Goal: Navigation & Orientation: Find specific page/section

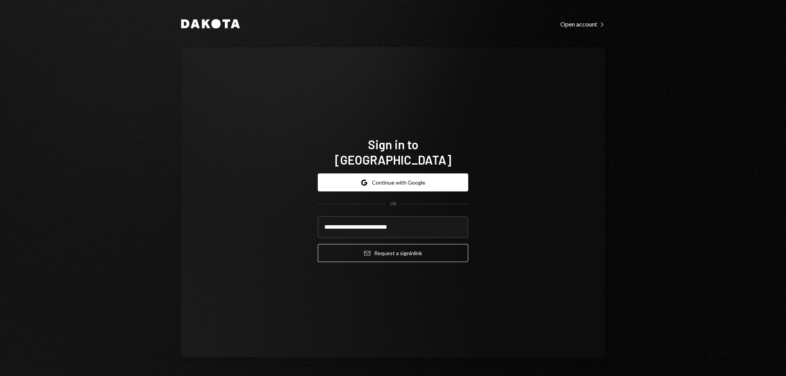
type input "**********"
click at [318, 244] on button "Email Request a sign in link" at bounding box center [393, 253] width 150 height 18
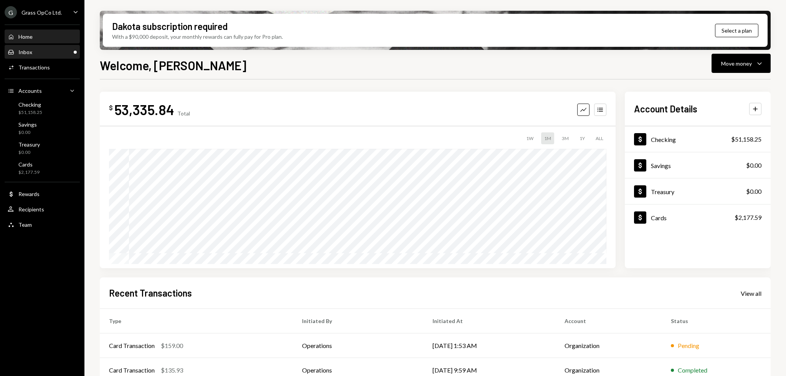
click at [58, 48] on div "Inbox Inbox" at bounding box center [42, 52] width 69 height 13
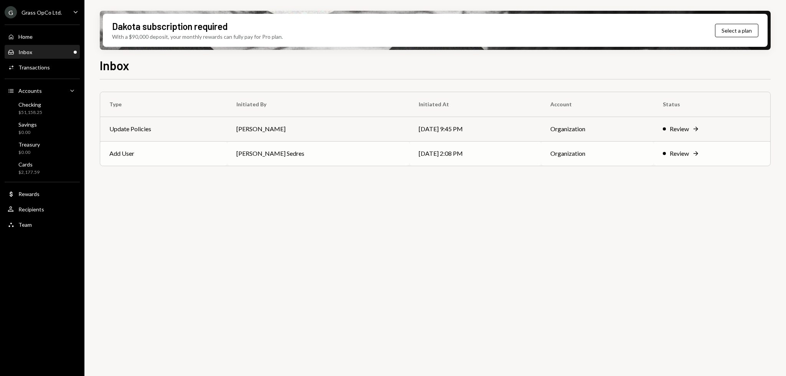
click at [322, 141] on td "[PERSON_NAME] Sedres" at bounding box center [318, 153] width 182 height 25
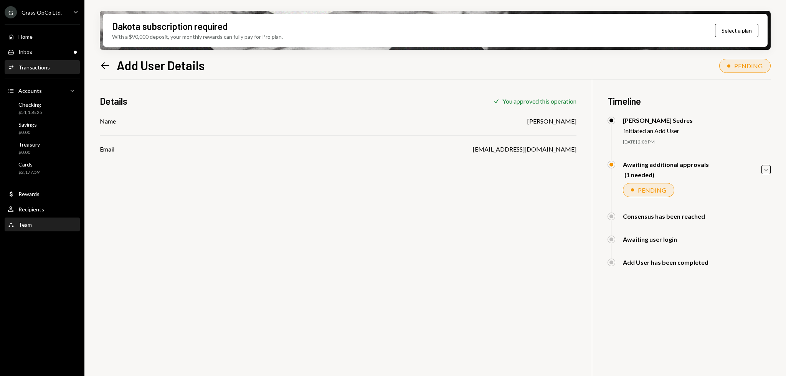
click at [33, 229] on div "Team Team" at bounding box center [42, 224] width 69 height 13
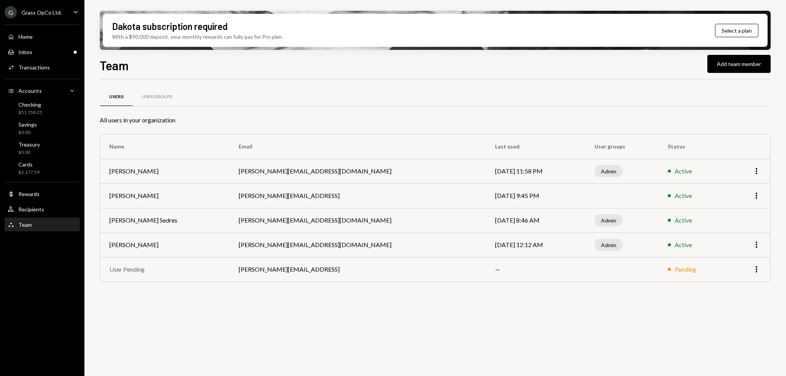
drag, startPoint x: 268, startPoint y: 351, endPoint x: 247, endPoint y: 343, distance: 23.0
drag, startPoint x: 247, startPoint y: 343, endPoint x: 225, endPoint y: 338, distance: 22.4
click at [225, 338] on div "Users User Groups All users in your organization Name Email Last used User grou…" at bounding box center [435, 232] width 671 height 306
drag, startPoint x: 214, startPoint y: 336, endPoint x: 210, endPoint y: 335, distance: 4.4
drag, startPoint x: 210, startPoint y: 335, endPoint x: 205, endPoint y: 334, distance: 5.1
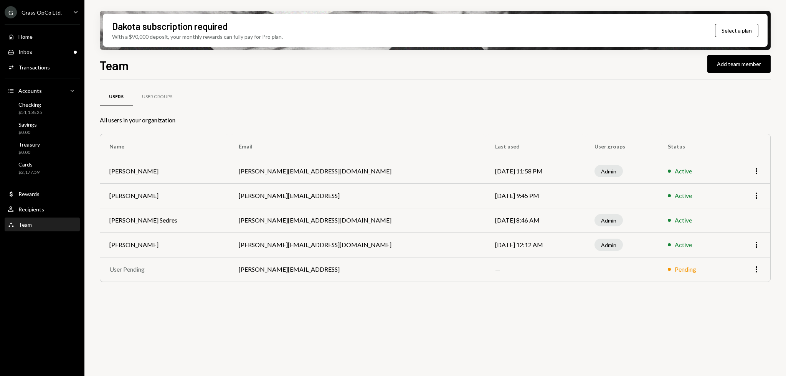
click at [206, 334] on div "Users User Groups All users in your organization Name Email Last used User grou…" at bounding box center [435, 232] width 671 height 306
drag, startPoint x: 191, startPoint y: 329, endPoint x: 176, endPoint y: 328, distance: 14.7
drag, startPoint x: 176, startPoint y: 328, endPoint x: 171, endPoint y: 327, distance: 5.4
click at [172, 328] on div "Users User Groups All users in your organization Name Email Last used User grou…" at bounding box center [435, 232] width 671 height 306
click at [160, 326] on div "Users User Groups All users in your organization Name Email Last used User grou…" at bounding box center [435, 232] width 671 height 306
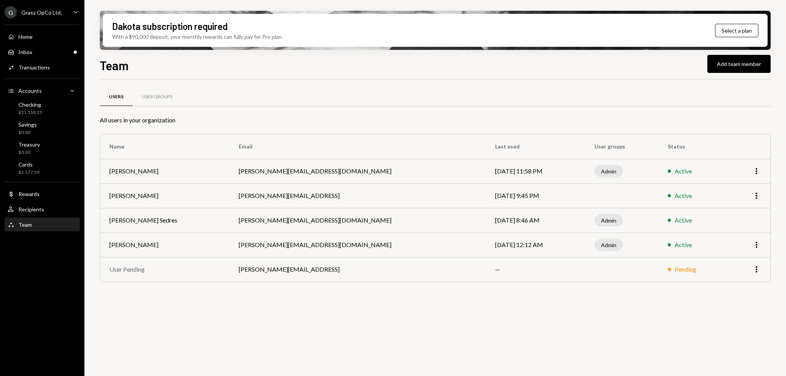
click at [146, 324] on div "Users User Groups All users in your organization Name Email Last used User grou…" at bounding box center [435, 232] width 671 height 306
click at [139, 322] on div "Users User Groups All users in your organization Name Email Last used User grou…" at bounding box center [435, 232] width 671 height 306
click at [133, 322] on div "Users User Groups All users in your organization Name Email Last used User grou…" at bounding box center [435, 232] width 671 height 306
drag, startPoint x: 326, startPoint y: 329, endPoint x: 303, endPoint y: 330, distance: 23.0
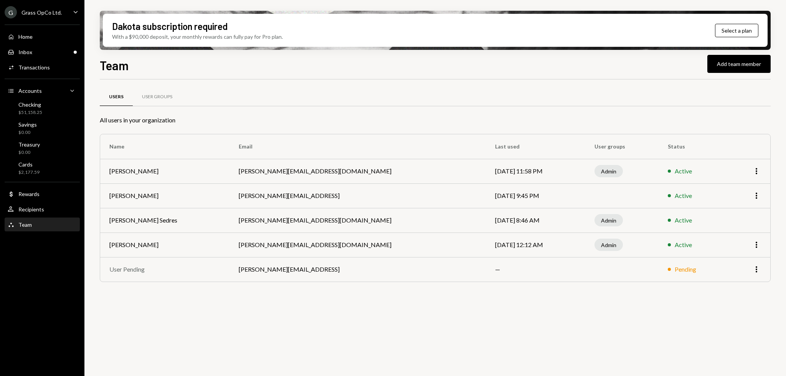
click at [303, 330] on div "Users User Groups All users in your organization Name Email Last used User grou…" at bounding box center [435, 232] width 671 height 306
drag, startPoint x: 279, startPoint y: 330, endPoint x: 268, endPoint y: 329, distance: 11.5
click at [268, 329] on div "Users User Groups All users in your organization Name Email Last used User grou…" at bounding box center [435, 232] width 671 height 306
drag, startPoint x: 254, startPoint y: 328, endPoint x: 250, endPoint y: 327, distance: 3.9
click at [250, 327] on div "Users User Groups All users in your organization Name Email Last used User grou…" at bounding box center [435, 232] width 671 height 306
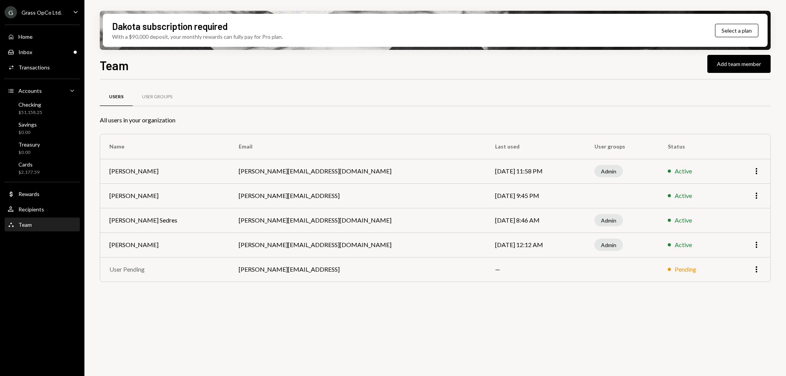
click at [263, 112] on div "Users User Groups" at bounding box center [435, 101] width 671 height 28
drag, startPoint x: 263, startPoint y: 112, endPoint x: 175, endPoint y: 113, distance: 88.7
click at [263, 112] on div "Users User Groups" at bounding box center [435, 101] width 671 height 28
click at [28, 60] on link "Activities Transactions" at bounding box center [42, 67] width 75 height 14
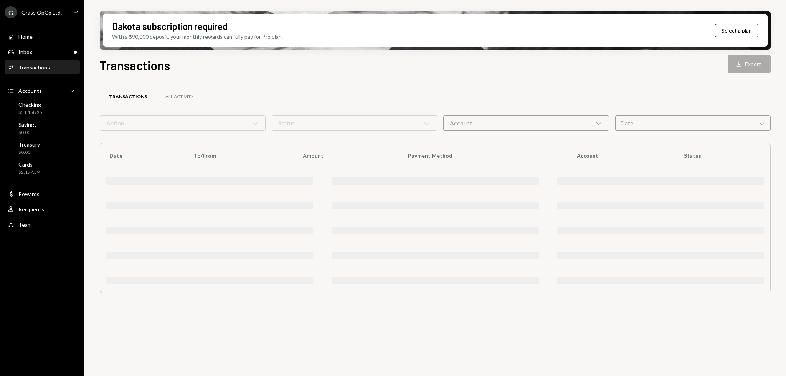
click at [33, 56] on div "Inbox Inbox" at bounding box center [42, 52] width 69 height 13
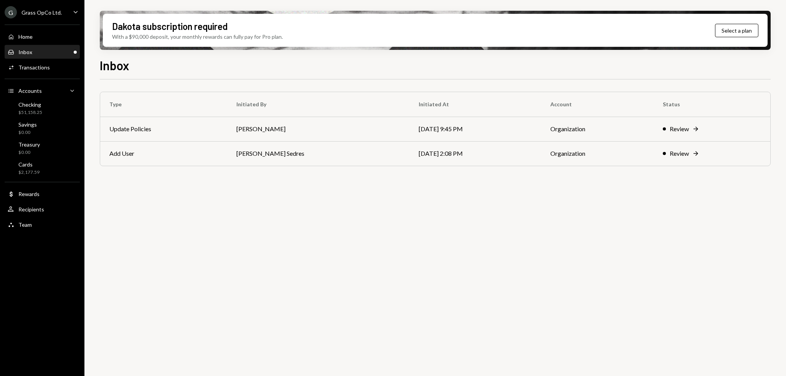
click at [36, 45] on link "Inbox Inbox" at bounding box center [42, 52] width 75 height 14
click at [37, 38] on div "Home Home" at bounding box center [42, 36] width 69 height 7
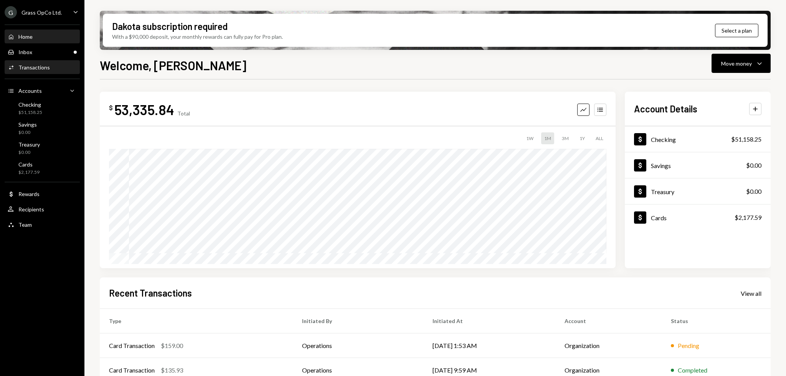
click at [44, 68] on div "Transactions" at bounding box center [33, 67] width 31 height 7
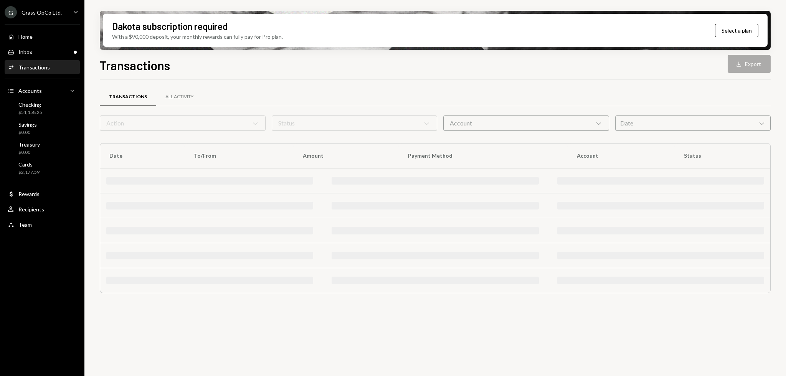
click at [42, 39] on div "Home Home" at bounding box center [42, 36] width 69 height 7
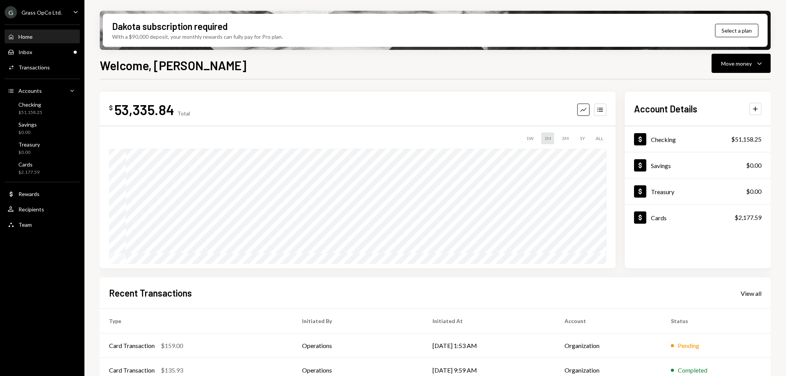
drag, startPoint x: 407, startPoint y: 78, endPoint x: 390, endPoint y: 74, distance: 17.5
click at [390, 74] on div "Welcome, [PERSON_NAME] Move money Caret Down $ 53,335.84 Total Graph Accounts 1…" at bounding box center [435, 238] width 671 height 365
click at [382, 73] on div "Welcome, [PERSON_NAME] Move money Caret Down" at bounding box center [435, 64] width 671 height 17
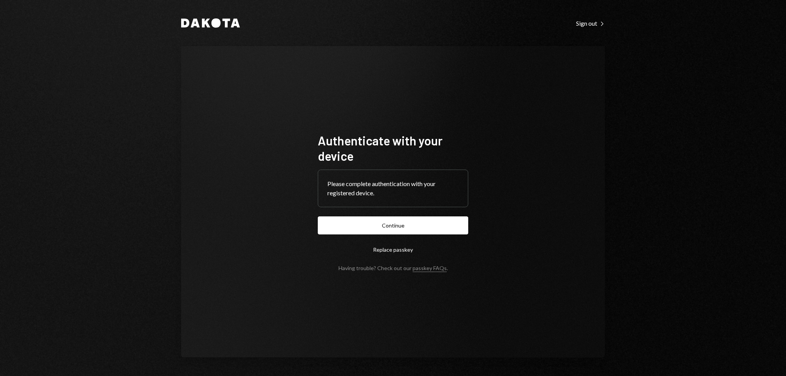
click at [371, 85] on div "Authenticate with your device Please complete authentication with your register…" at bounding box center [393, 202] width 424 height 312
click at [418, 222] on button "Continue" at bounding box center [393, 226] width 150 height 18
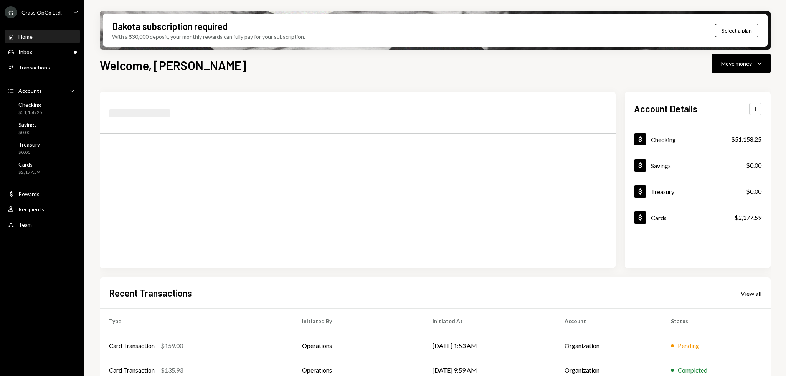
click at [295, 19] on div "Dakota subscription required With a $30,000 deposit, your monthly rewards can f…" at bounding box center [435, 30] width 665 height 33
click at [289, 2] on div "Dakota subscription required With a $90,000 deposit, your monthly rewards can f…" at bounding box center [435, 188] width 702 height 376
click at [60, 8] on div "G Grass OpCo Ltd. Caret Down" at bounding box center [42, 12] width 84 height 12
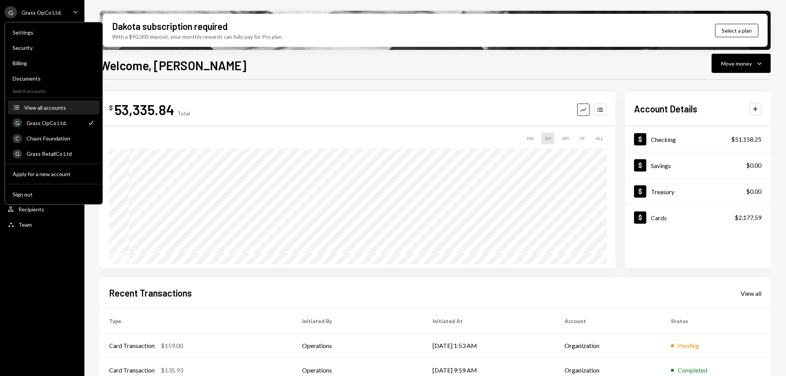
click at [53, 100] on div "Settings Security Billing Documents Switch accounts Accounts View all accounts …" at bounding box center [54, 113] width 98 height 183
click at [53, 105] on div "View all accounts" at bounding box center [59, 107] width 71 height 7
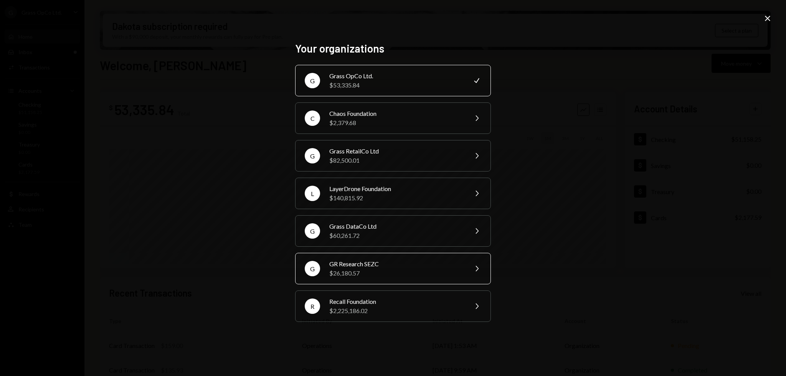
click at [369, 276] on div "$26,180.57" at bounding box center [396, 273] width 134 height 9
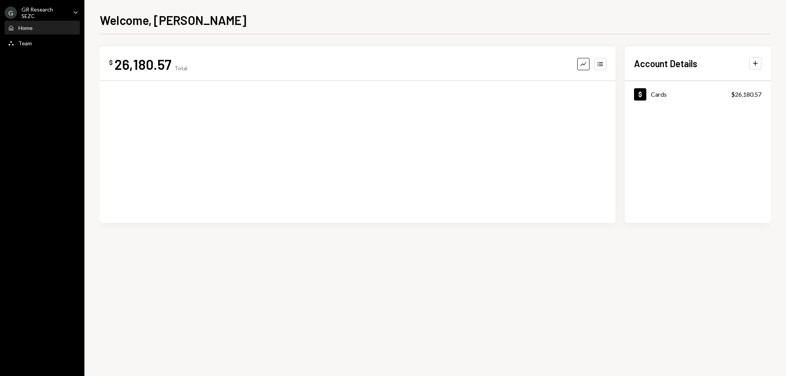
click at [39, 94] on div "G GR Research SEZC Caret Down Home Home Team Team" at bounding box center [42, 188] width 84 height 376
drag, startPoint x: 31, startPoint y: 86, endPoint x: 18, endPoint y: 83, distance: 13.4
drag, startPoint x: 18, startPoint y: 83, endPoint x: 7, endPoint y: 80, distance: 11.2
click at [7, 80] on div "G GR Research SEZC Caret Down Home Home Team Team" at bounding box center [42, 188] width 84 height 376
drag, startPoint x: 2, startPoint y: 78, endPoint x: 8, endPoint y: 66, distance: 13.1
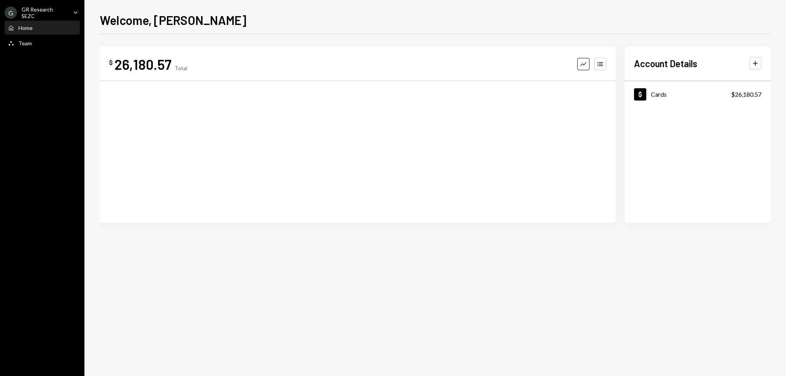
click at [2, 78] on div "G GR Research SEZC Caret Down Home Home Team Team" at bounding box center [42, 188] width 84 height 376
click at [25, 40] on div "Team" at bounding box center [24, 43] width 13 height 7
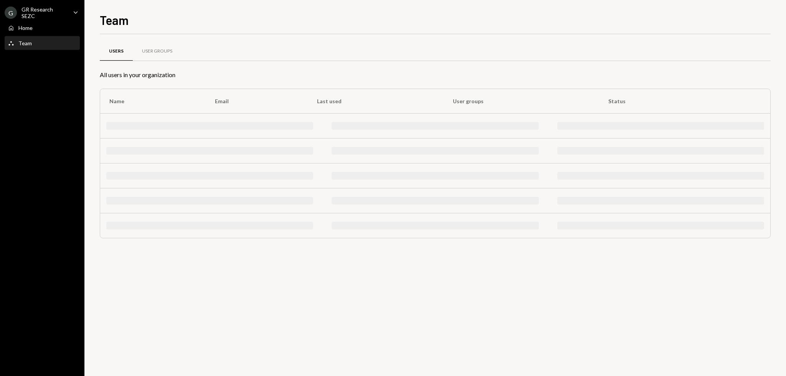
click at [30, 26] on div "Home" at bounding box center [25, 28] width 14 height 7
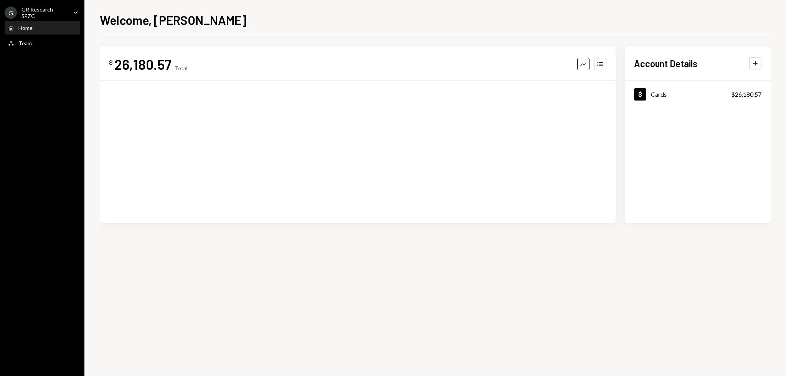
drag, startPoint x: 67, startPoint y: 172, endPoint x: 52, endPoint y: 164, distance: 16.9
click at [50, 162] on div "G GR Research SEZC Caret Down Home Home Team Team" at bounding box center [42, 188] width 84 height 376
click at [607, 63] on div "$ 26,180.57 Total Graph Accounts" at bounding box center [358, 134] width 516 height 177
click at [602, 64] on icon "button" at bounding box center [599, 64] width 5 height 4
click at [589, 64] on button "Graph" at bounding box center [583, 64] width 12 height 12
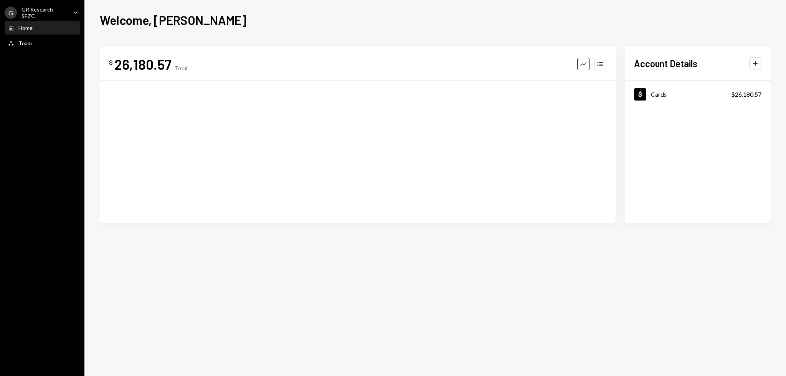
drag, startPoint x: 594, startPoint y: 88, endPoint x: 549, endPoint y: 98, distance: 46.0
click at [549, 98] on div "$ 26,180.57 Total Graph Accounts" at bounding box center [358, 134] width 516 height 177
click at [686, 93] on div "Dollar Cards $26,180.57" at bounding box center [698, 94] width 146 height 25
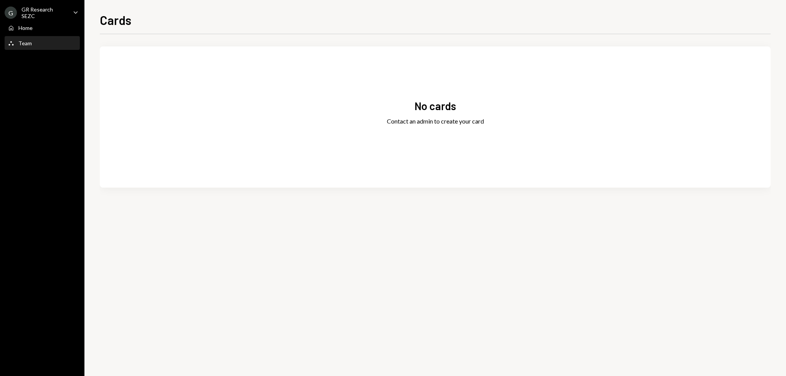
click at [11, 41] on icon "Main" at bounding box center [10, 43] width 5 height 4
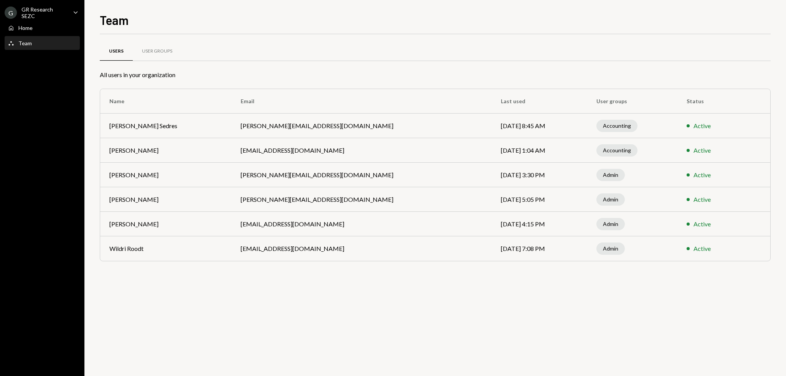
drag, startPoint x: 284, startPoint y: 287, endPoint x: 269, endPoint y: 297, distance: 17.7
click at [269, 297] on div "Users User Groups All users in your organization Name Email Last used User grou…" at bounding box center [435, 205] width 671 height 342
click at [262, 300] on div "Users User Groups All users in your organization Name Email Last used User grou…" at bounding box center [435, 205] width 671 height 342
drag, startPoint x: 256, startPoint y: 300, endPoint x: 249, endPoint y: 300, distance: 7.3
click at [249, 300] on div "Users User Groups All users in your organization Name Email Last used User grou…" at bounding box center [435, 205] width 671 height 342
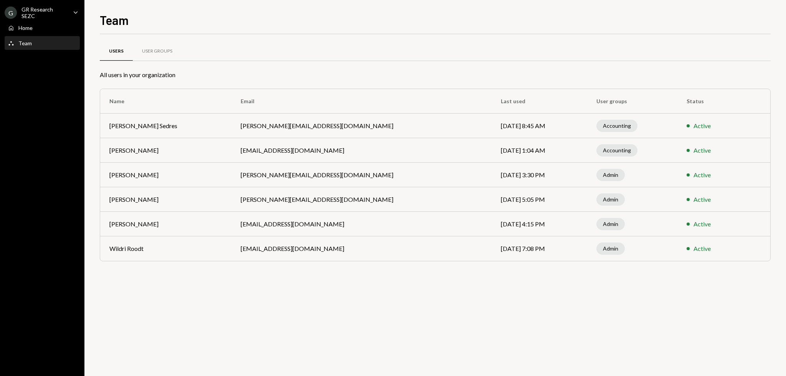
drag, startPoint x: 249, startPoint y: 300, endPoint x: 245, endPoint y: 300, distance: 3.9
drag, startPoint x: 245, startPoint y: 300, endPoint x: 238, endPoint y: 299, distance: 6.6
click at [241, 299] on div "Users User Groups All users in your organization Name Email Last used User grou…" at bounding box center [435, 205] width 671 height 342
click at [226, 295] on div "Users User Groups All users in your organization Name Email Last used User grou…" at bounding box center [435, 205] width 671 height 342
click at [222, 293] on div "Users User Groups All users in your organization Name Email Last used User grou…" at bounding box center [435, 205] width 671 height 342
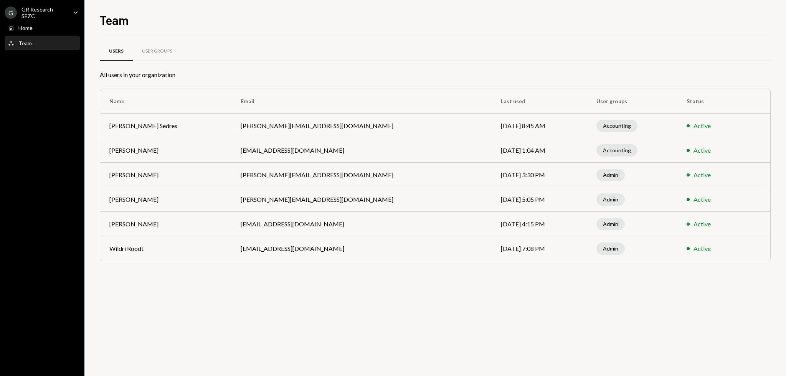
drag, startPoint x: 231, startPoint y: 269, endPoint x: 226, endPoint y: 272, distance: 5.0
drag, startPoint x: 226, startPoint y: 272, endPoint x: 215, endPoint y: 277, distance: 12.6
click at [215, 277] on div "Users User Groups All users in your organization Name Email Last used User grou…" at bounding box center [435, 205] width 671 height 342
click at [203, 282] on div "Users User Groups All users in your organization Name Email Last used User grou…" at bounding box center [435, 205] width 671 height 342
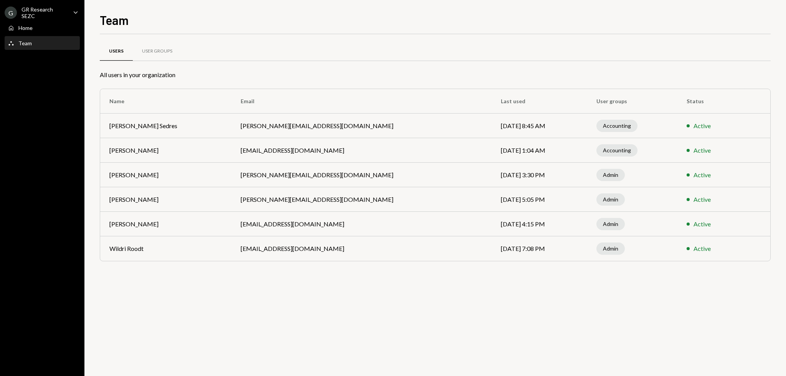
click at [199, 283] on div "Users User Groups All users in your organization Name Email Last used User grou…" at bounding box center [435, 205] width 671 height 342
click at [244, 293] on div "Users User Groups All users in your organization Name Email Last used User grou…" at bounding box center [435, 205] width 671 height 342
drag, startPoint x: 240, startPoint y: 294, endPoint x: 227, endPoint y: 293, distance: 12.7
click at [227, 293] on div "Users User Groups All users in your organization Name Email Last used User grou…" at bounding box center [435, 205] width 671 height 342
drag, startPoint x: 216, startPoint y: 293, endPoint x: 210, endPoint y: 293, distance: 5.8
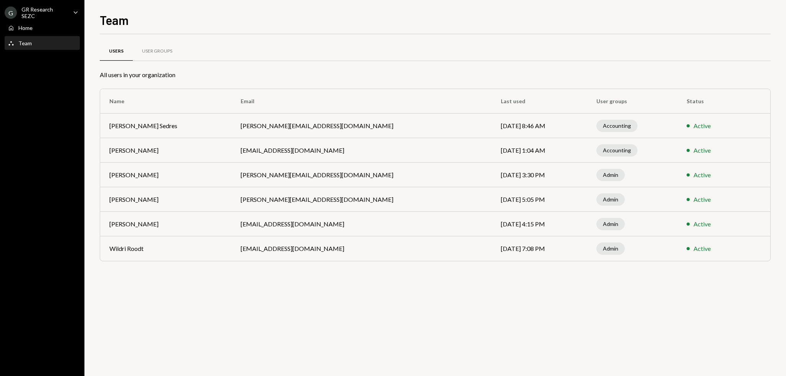
click at [210, 293] on div "Users User Groups All users in your organization Name Email Last used User grou…" at bounding box center [435, 205] width 671 height 342
drag, startPoint x: 209, startPoint y: 293, endPoint x: 204, endPoint y: 292, distance: 5.0
click at [206, 292] on div "Users User Groups All users in your organization Name Email Last used User grou…" at bounding box center [435, 205] width 671 height 342
drag, startPoint x: 203, startPoint y: 291, endPoint x: 199, endPoint y: 290, distance: 4.0
click at [201, 291] on div "Users User Groups All users in your organization Name Email Last used User grou…" at bounding box center [435, 205] width 671 height 342
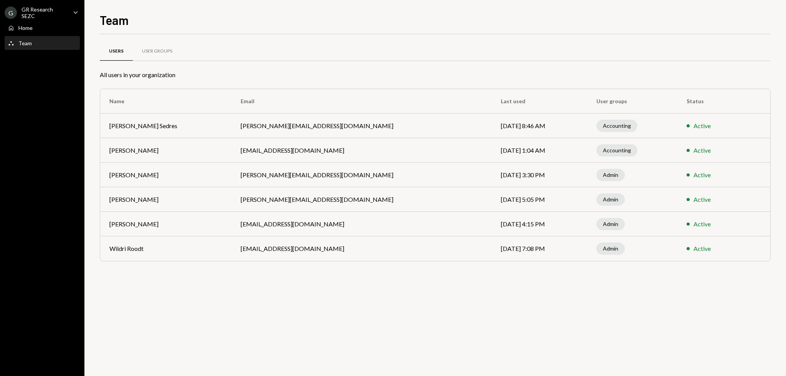
click at [195, 289] on div "Users User Groups All users in your organization Name Email Last used User grou…" at bounding box center [435, 205] width 671 height 342
drag, startPoint x: 278, startPoint y: 308, endPoint x: 261, endPoint y: 306, distance: 16.6
click at [261, 306] on div "Users User Groups All users in your organization Name Email Last used User grou…" at bounding box center [435, 205] width 671 height 342
drag, startPoint x: 233, startPoint y: 301, endPoint x: 55, endPoint y: 99, distance: 269.8
click at [229, 301] on div "Users User Groups All users in your organization Name Email Last used User grou…" at bounding box center [435, 205] width 671 height 342
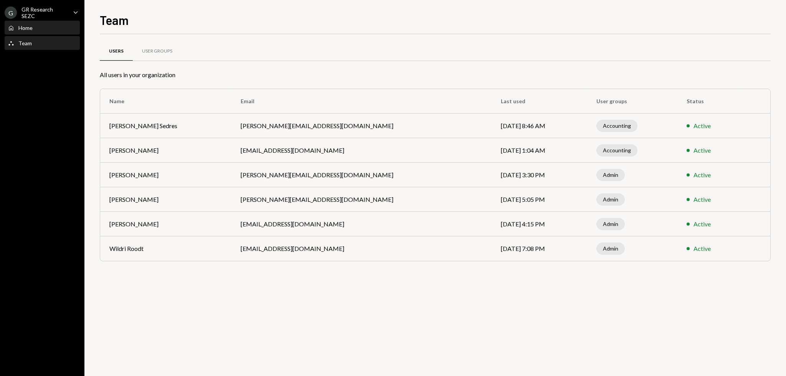
click at [36, 25] on div "Home Home" at bounding box center [42, 28] width 69 height 7
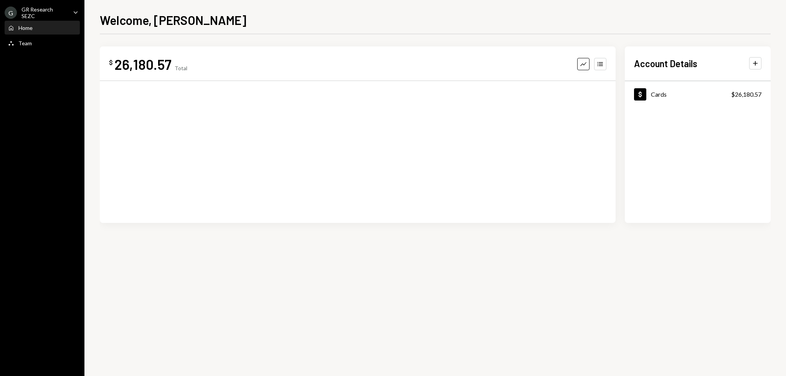
click at [330, 28] on div "Welcome, Garon $ 26,180.57 Total Graph Accounts Account Details Plus Dollar Car…" at bounding box center [435, 193] width 671 height 365
drag, startPoint x: 316, startPoint y: 26, endPoint x: 306, endPoint y: 25, distance: 10.1
click at [306, 25] on div "Welcome, [PERSON_NAME]" at bounding box center [435, 19] width 671 height 17
click at [698, 30] on div "Welcome, Garon $ 26,180.57 Total Graph Accounts Account Details Plus Dollar Car…" at bounding box center [435, 193] width 671 height 365
drag, startPoint x: 574, startPoint y: 32, endPoint x: 553, endPoint y: 30, distance: 20.9
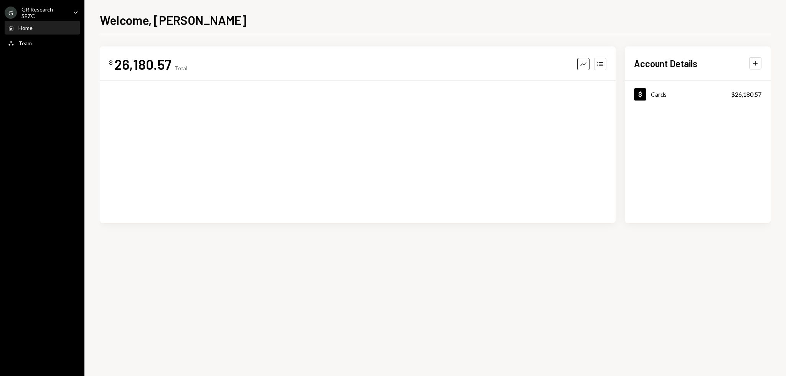
drag, startPoint x: 553, startPoint y: 30, endPoint x: 514, endPoint y: 30, distance: 38.8
click at [527, 28] on div "Welcome, Garon $ 26,180.57 Total Graph Accounts Account Details Plus Dollar Car…" at bounding box center [435, 193] width 671 height 365
click at [510, 29] on div "Welcome, Garon $ 26,180.57 Total Graph Accounts Account Details Plus Dollar Car…" at bounding box center [435, 193] width 671 height 365
